Goal: Check status: Check status

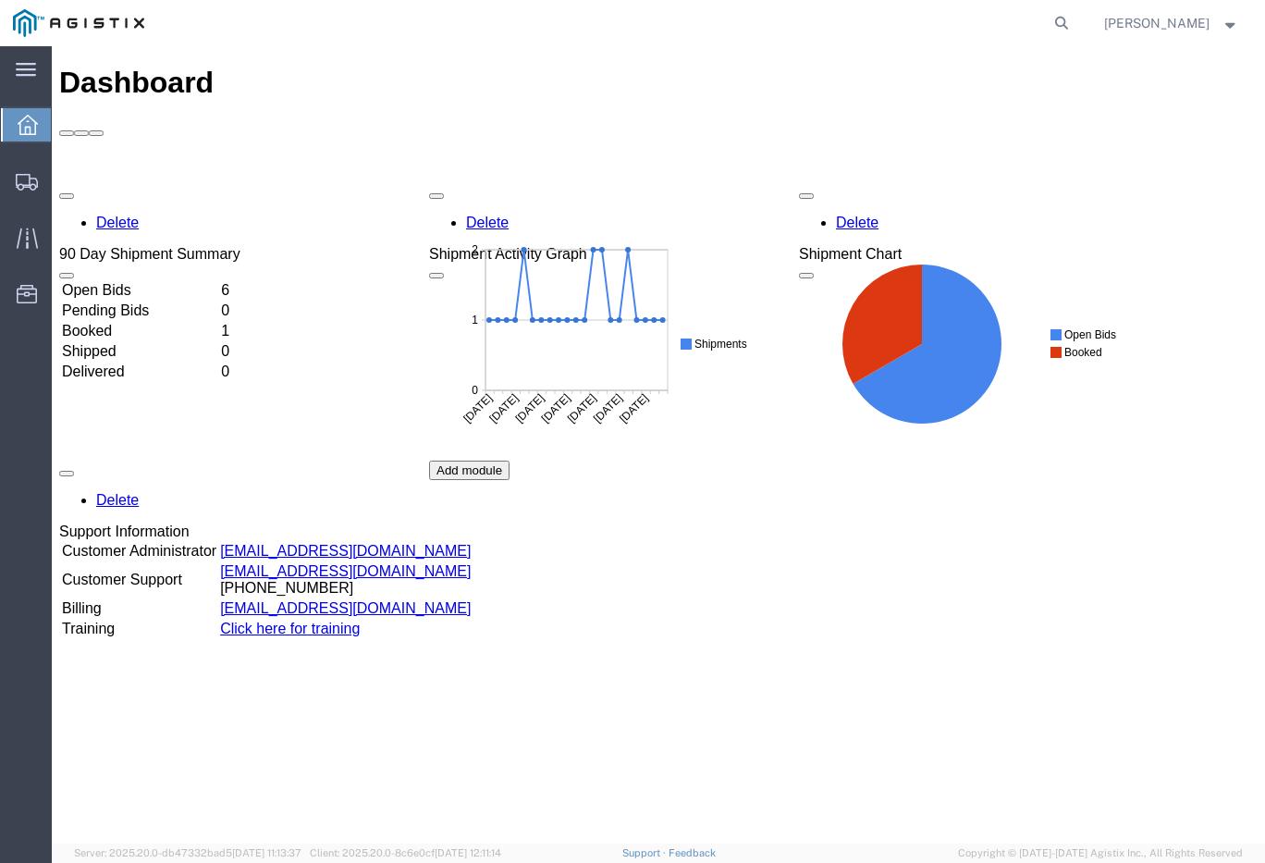
click at [218, 281] on td "Open Bids" at bounding box center [139, 290] width 157 height 19
click at [238, 281] on td "6" at bounding box center [229, 290] width 18 height 19
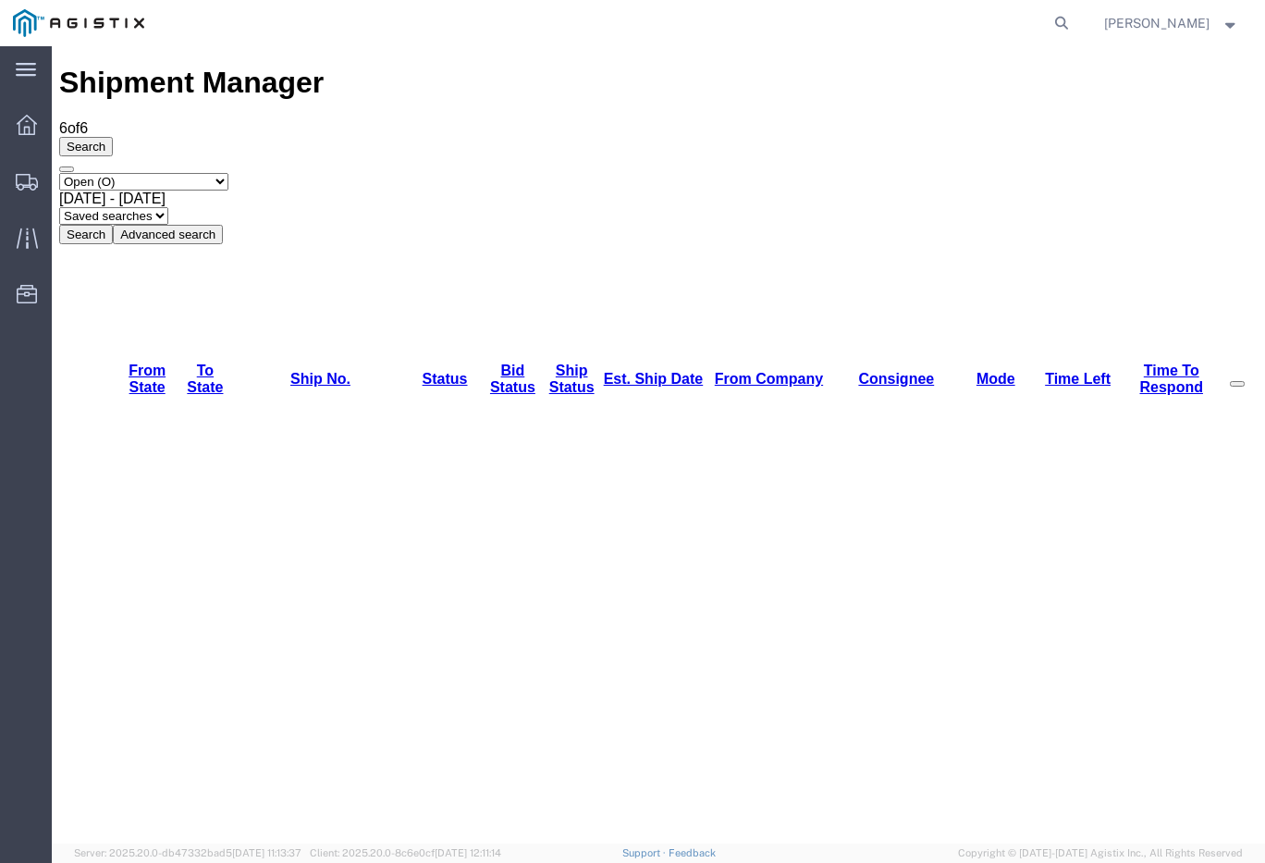
click at [35, 131] on icon at bounding box center [27, 125] width 20 height 20
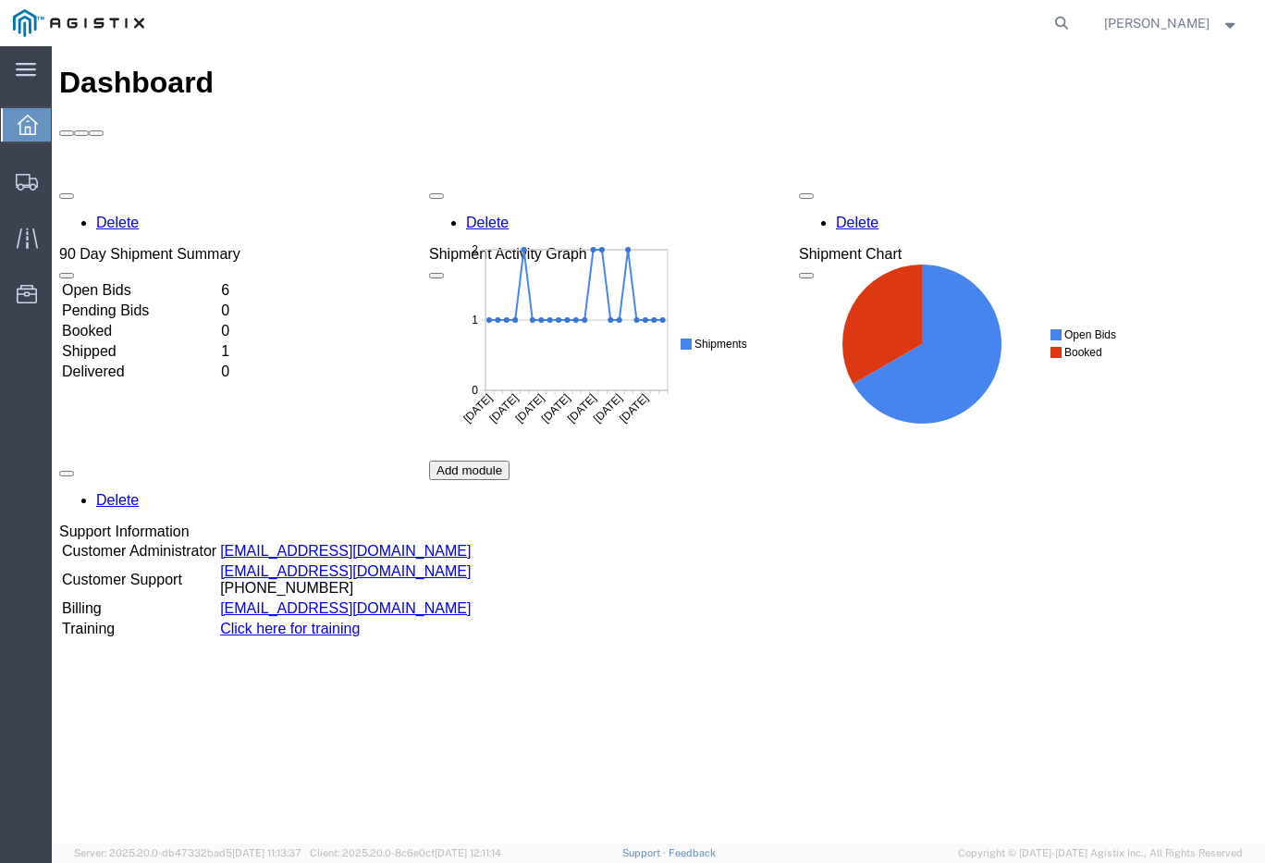
click at [218, 281] on td "Open Bids" at bounding box center [139, 290] width 157 height 19
